Goal: Task Accomplishment & Management: Use online tool/utility

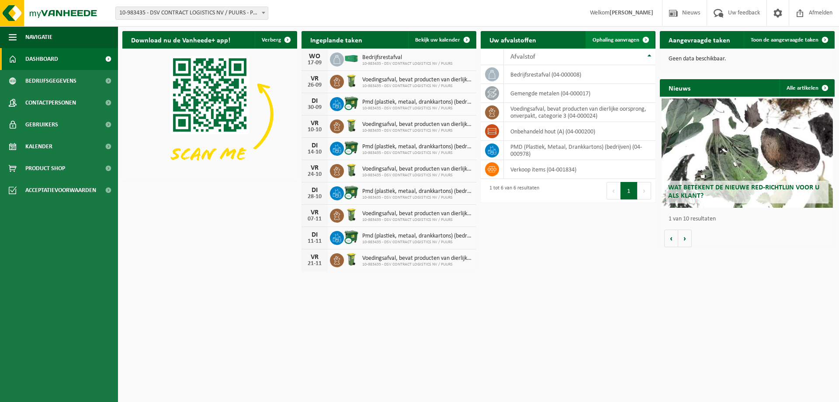
click at [613, 40] on span "Ophaling aanvragen" at bounding box center [616, 40] width 47 height 6
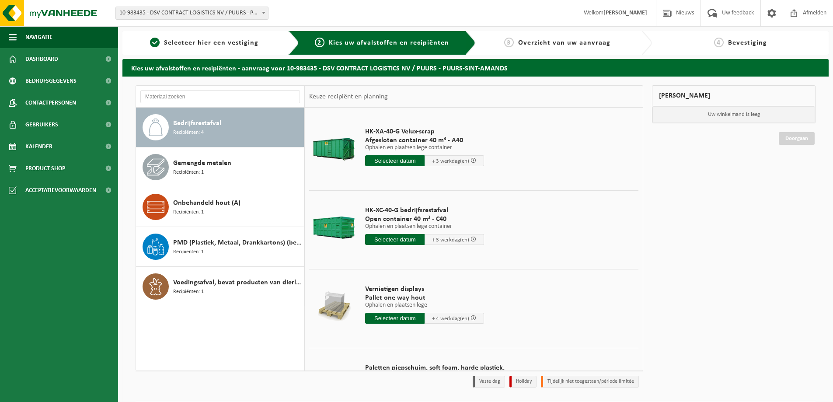
click at [404, 163] on input "text" at bounding box center [394, 160] width 59 height 11
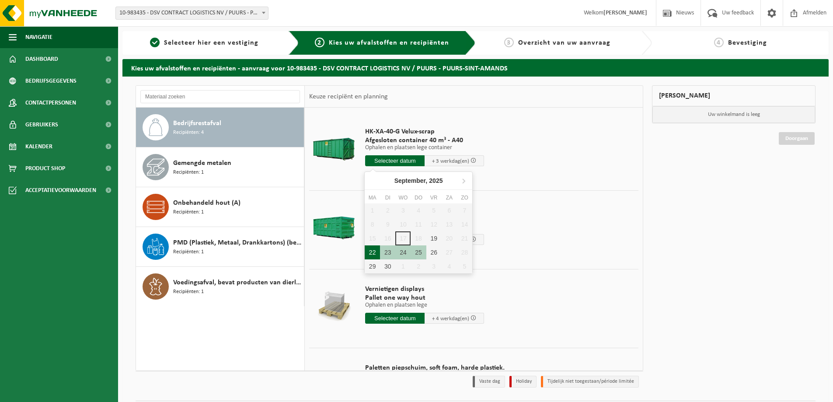
click at [375, 254] on div "22" at bounding box center [372, 252] width 15 height 14
type input "Van 2025-09-22"
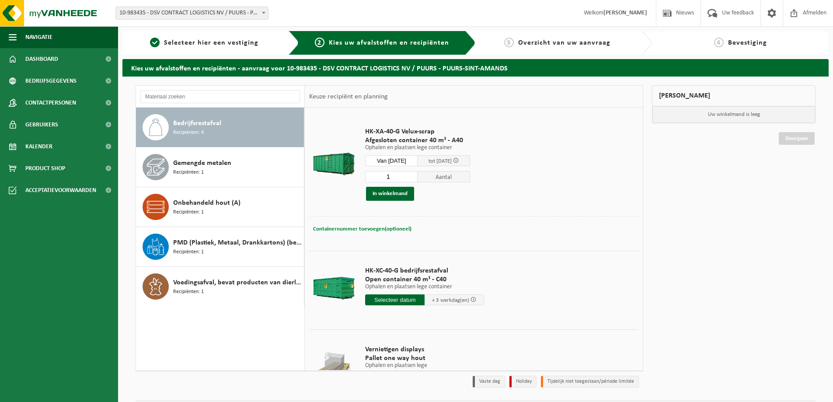
click at [351, 228] on span "Containernummer toevoegen(optioneel)" at bounding box center [362, 229] width 98 height 6
click at [365, 230] on input "text" at bounding box center [424, 229] width 160 height 12
type input "A40-037"
click at [370, 196] on button "In winkelmand" at bounding box center [390, 194] width 48 height 14
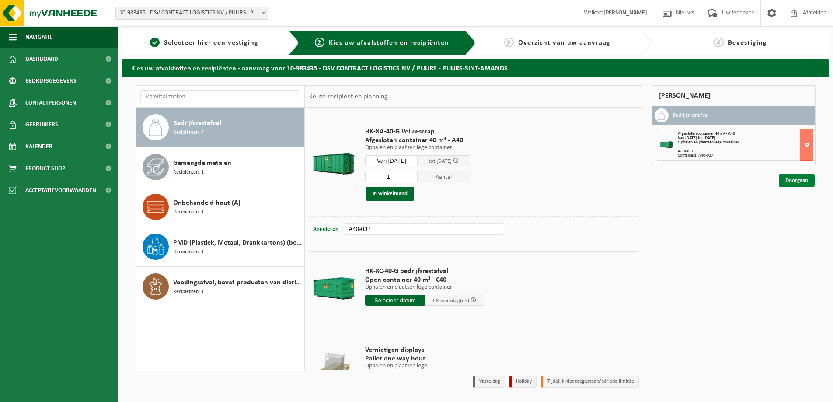
click at [793, 180] on link "Doorgaan" at bounding box center [796, 180] width 36 height 13
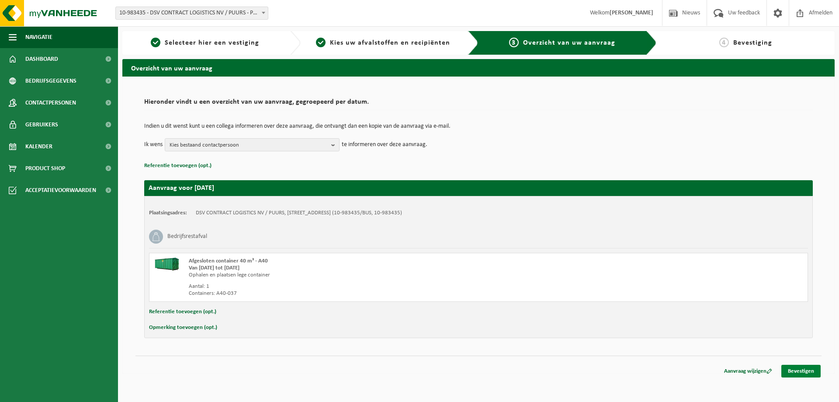
click at [814, 368] on link "Bevestigen" at bounding box center [801, 371] width 39 height 13
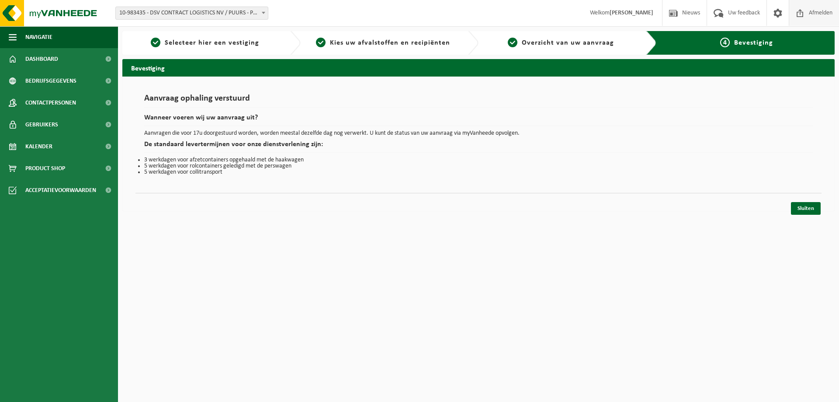
click at [812, 14] on span "Afmelden" at bounding box center [821, 13] width 28 height 26
